Goal: Book appointment/travel/reservation

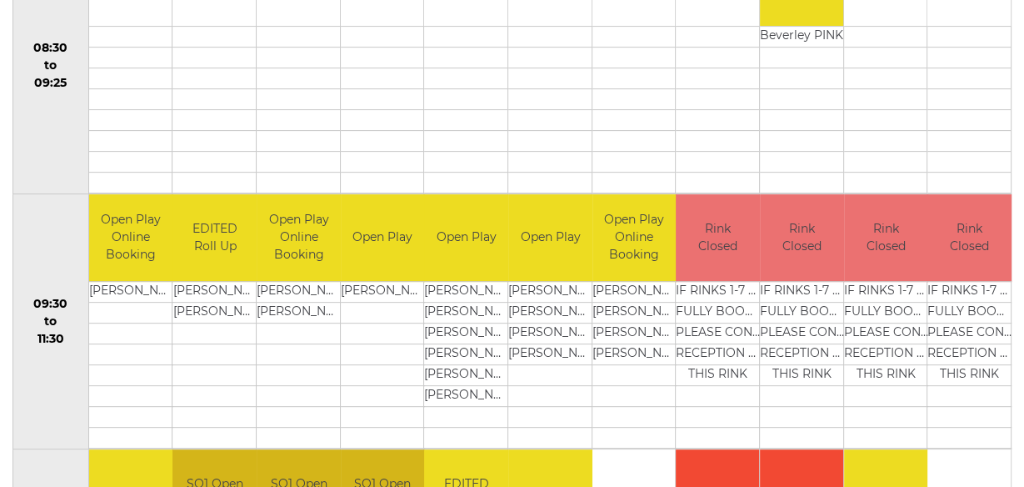
scroll to position [437, 0]
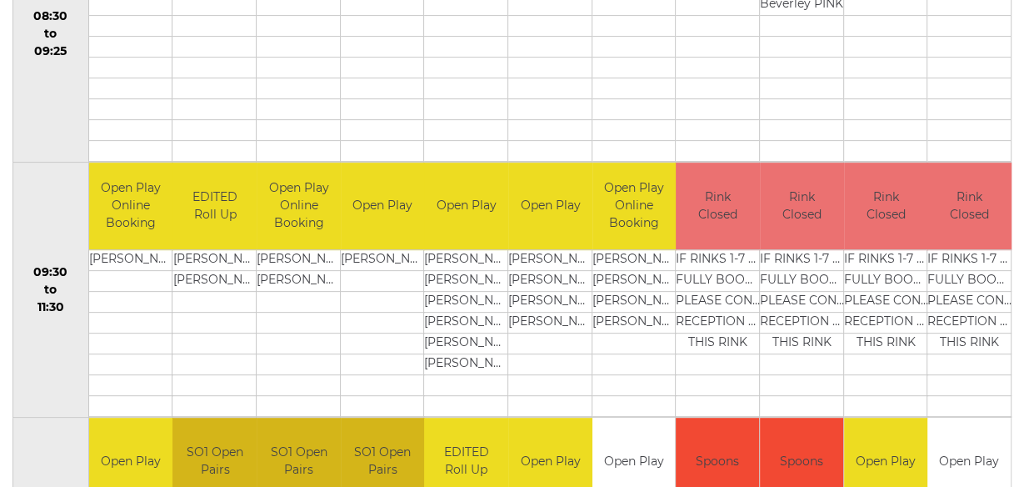
click at [480, 191] on td "Open Play" at bounding box center [466, 205] width 84 height 87
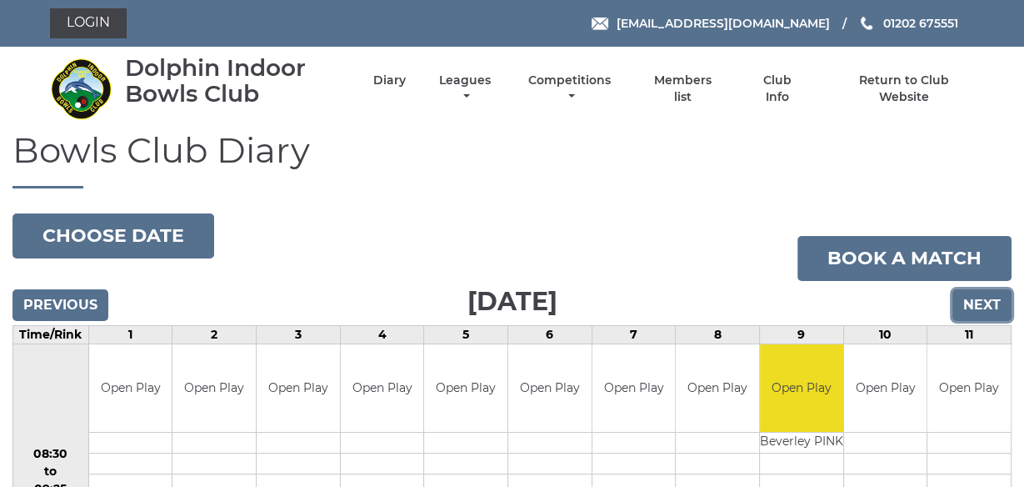
click at [989, 306] on input "Next" at bounding box center [981, 305] width 59 height 32
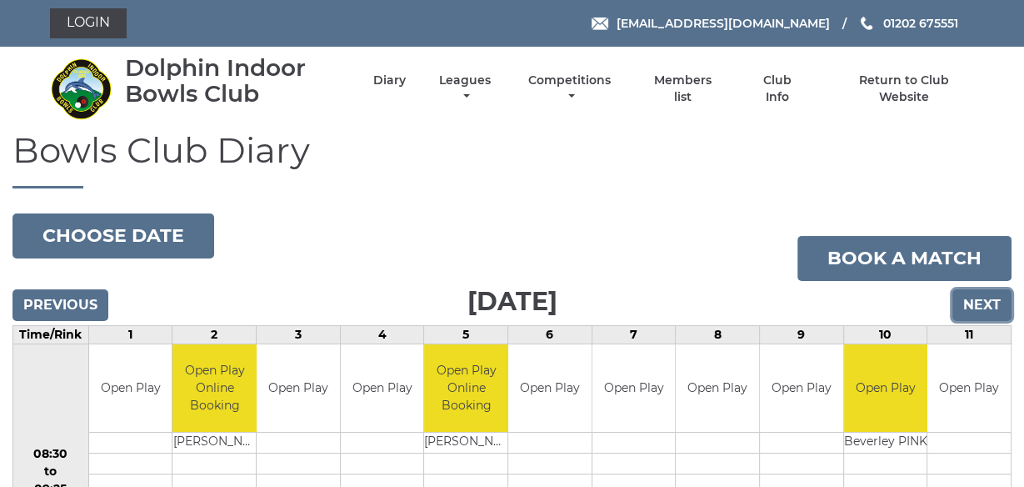
click at [991, 305] on input "Next" at bounding box center [981, 305] width 59 height 32
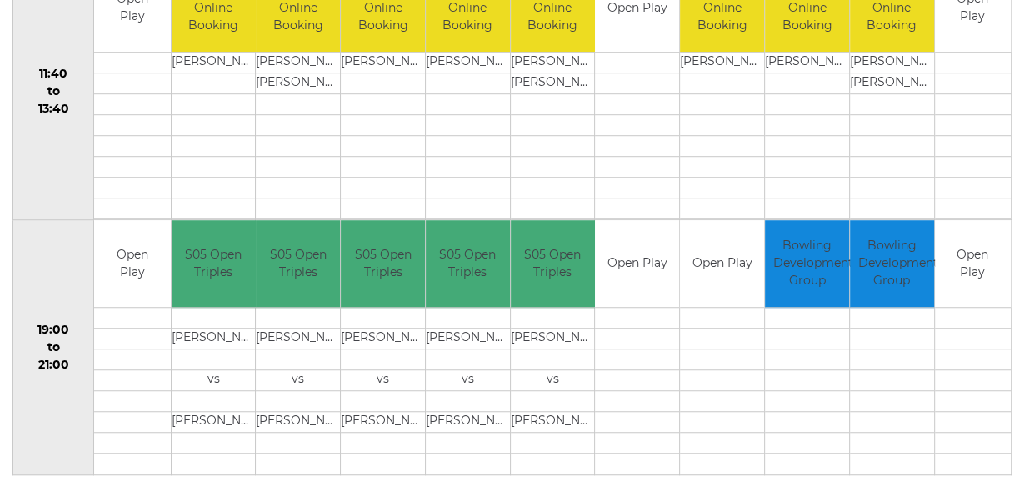
scroll to position [917, 0]
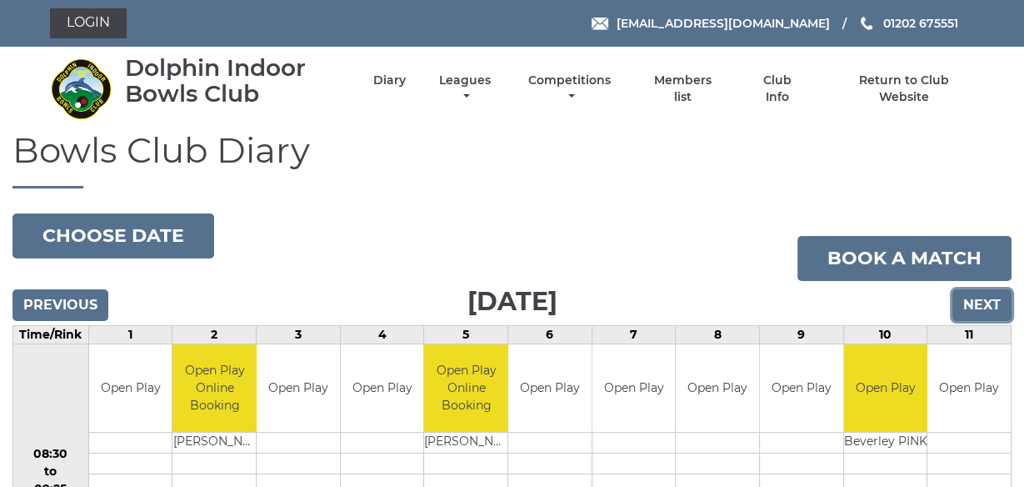
click at [985, 304] on input "Next" at bounding box center [981, 305] width 59 height 32
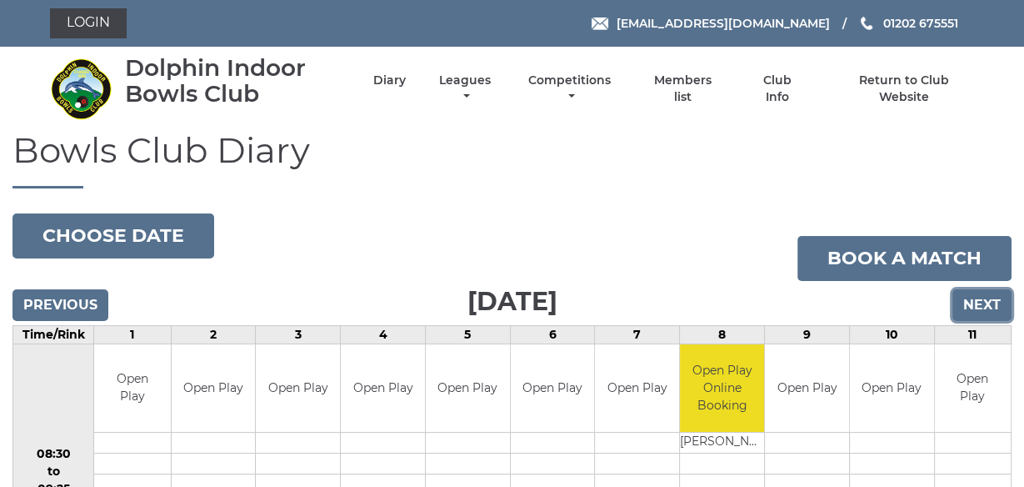
click at [985, 303] on input "Next" at bounding box center [981, 305] width 59 height 32
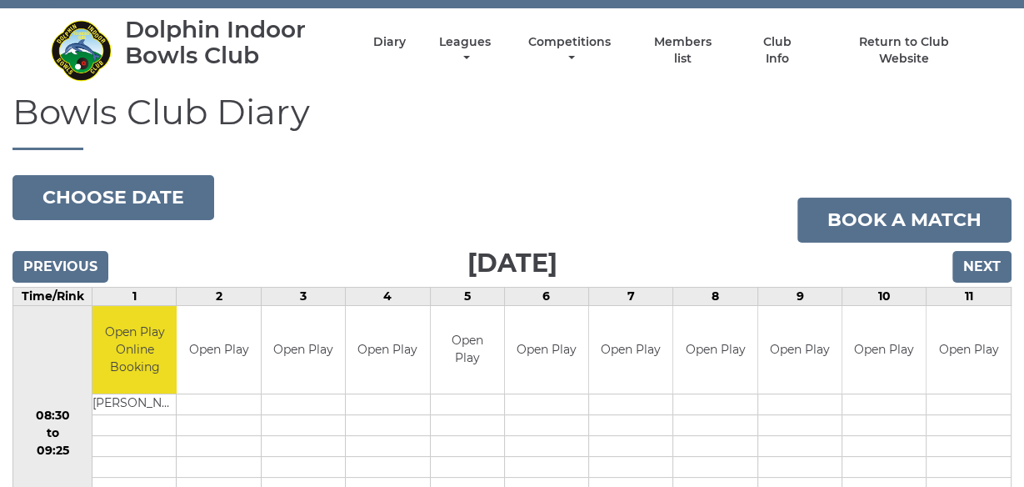
scroll to position [37, 0]
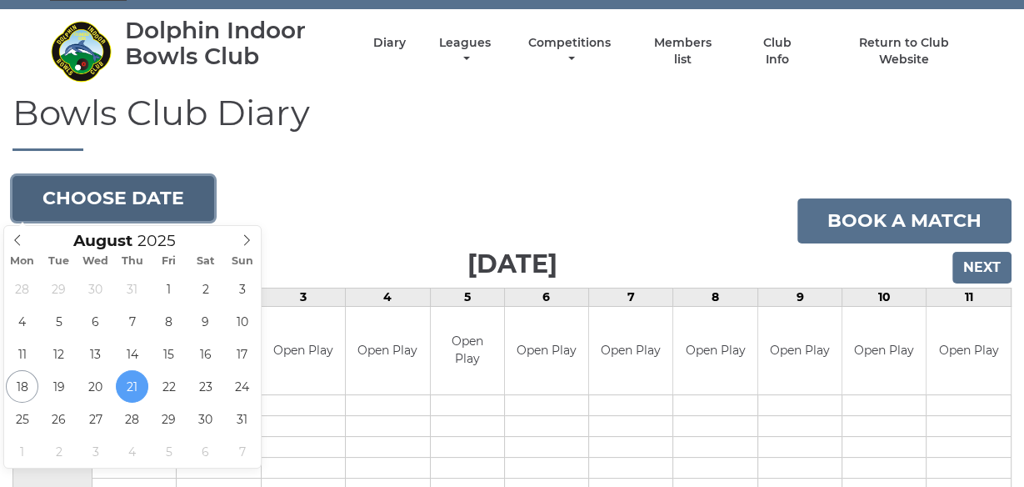
click at [118, 195] on button "Choose date" at bounding box center [113, 198] width 202 height 45
type input "[DATE]"
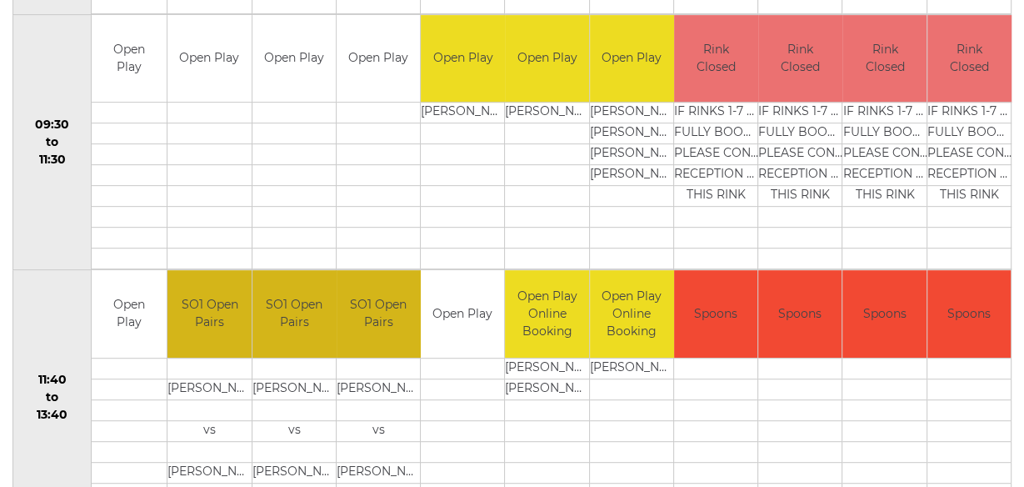
scroll to position [586, 0]
